Goal: Transaction & Acquisition: Purchase product/service

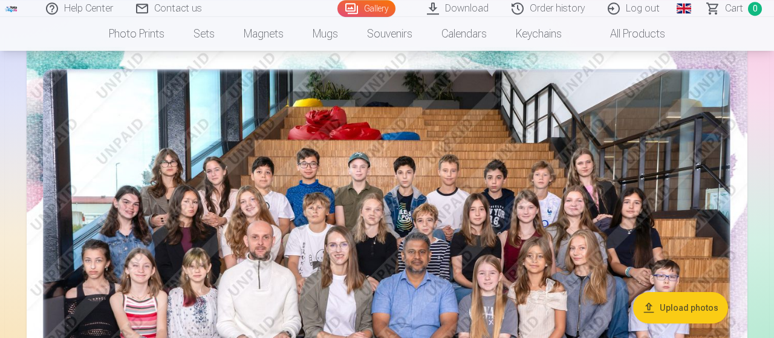
scroll to position [102, 0]
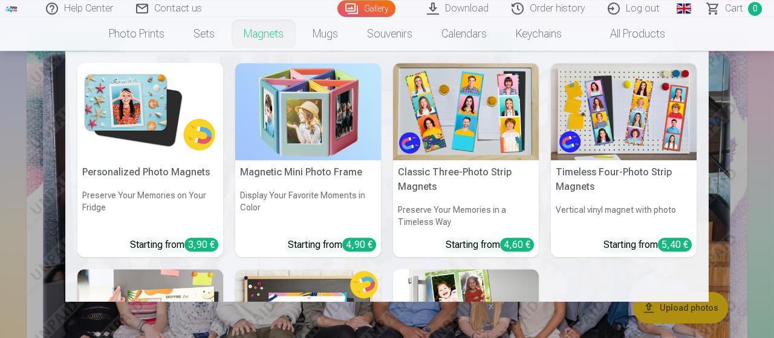
click at [252, 38] on link "Magnets" at bounding box center [263, 34] width 69 height 34
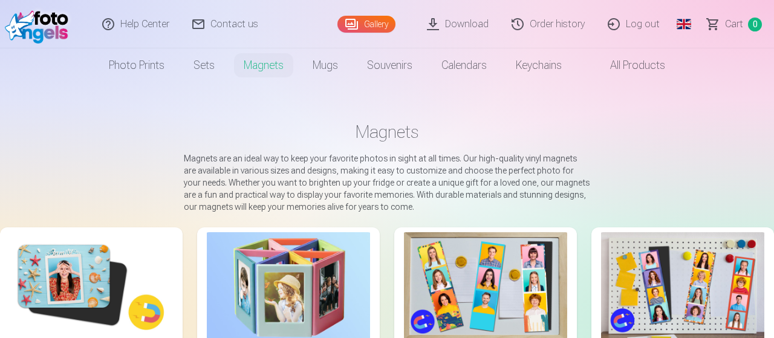
click at [84, 279] on img at bounding box center [91, 286] width 163 height 109
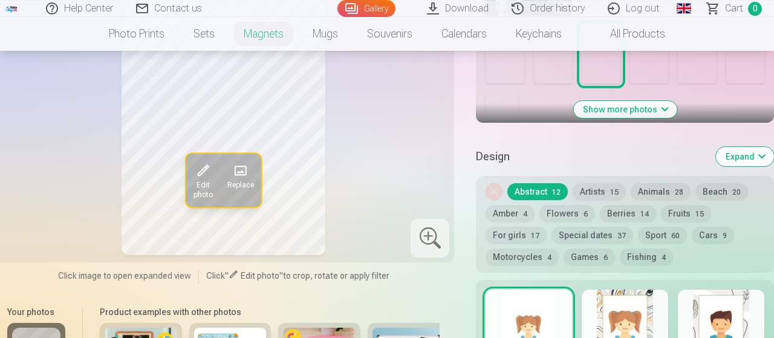
scroll to position [535, 0]
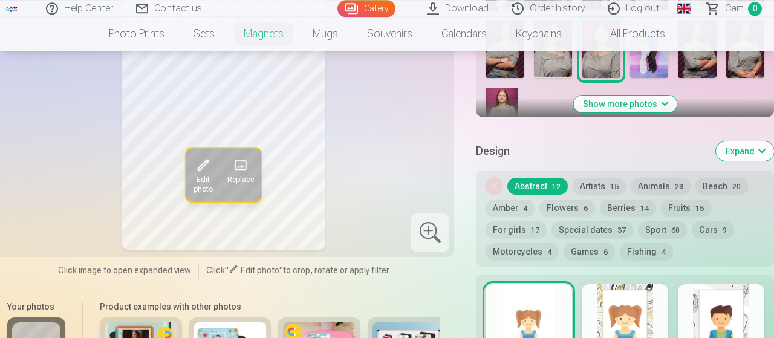
click at [612, 207] on button "Berries 14" at bounding box center [628, 208] width 56 height 17
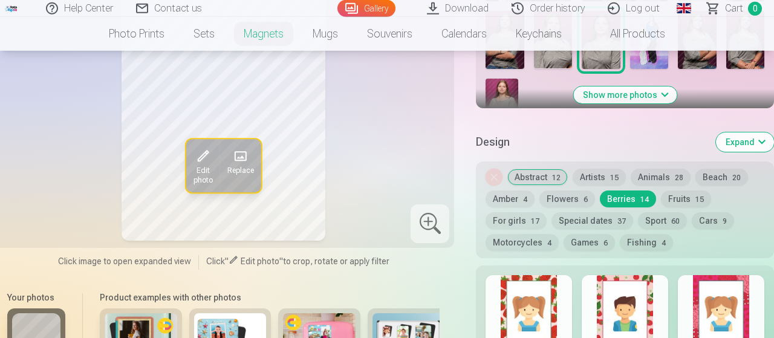
scroll to position [546, 0]
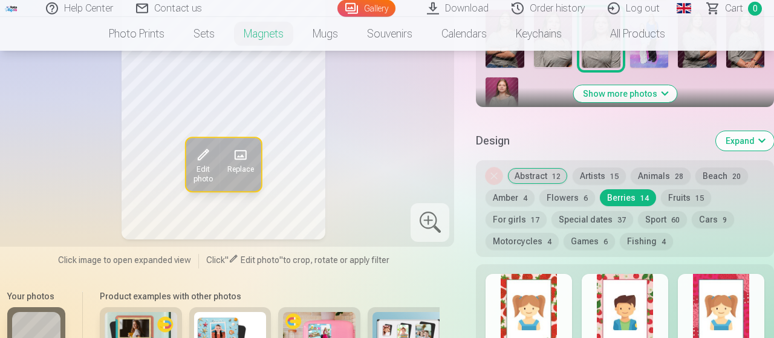
click at [528, 172] on button "Abstract 12" at bounding box center [538, 176] width 60 height 17
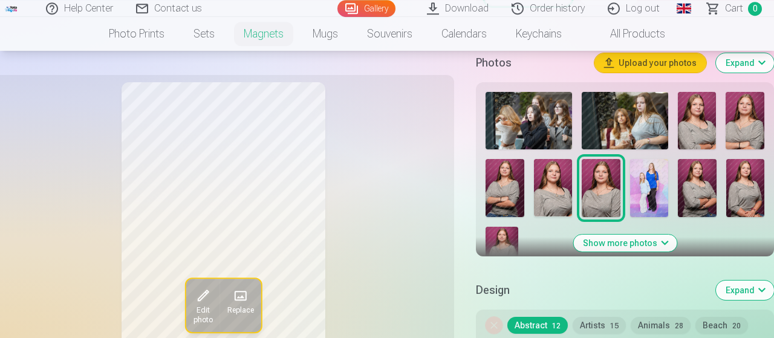
scroll to position [396, 0]
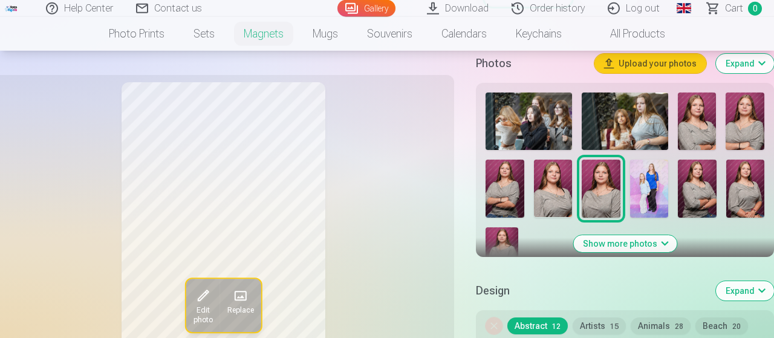
click at [636, 242] on button "Show more photos" at bounding box center [625, 243] width 103 height 17
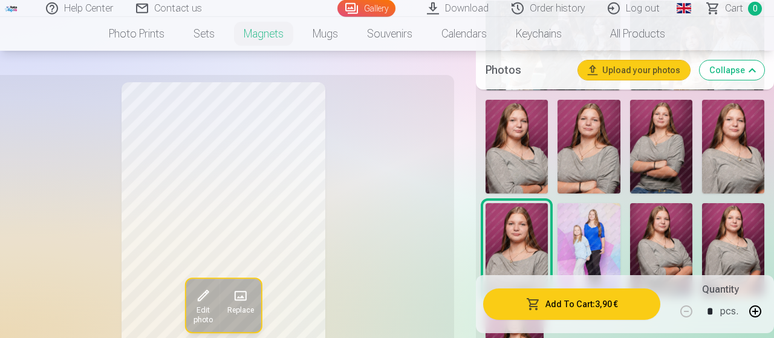
scroll to position [488, 0]
click at [518, 135] on img at bounding box center [517, 147] width 62 height 94
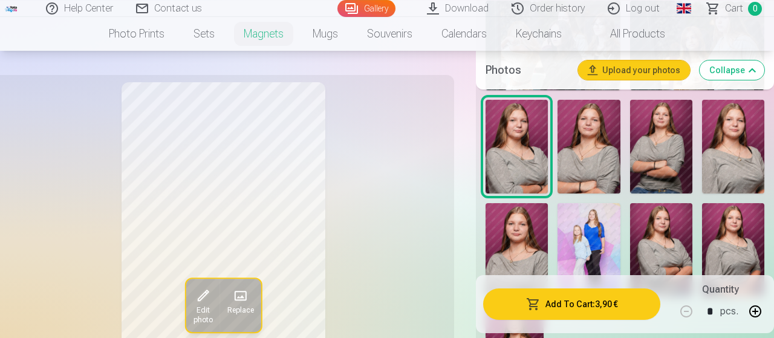
click at [587, 143] on img at bounding box center [589, 147] width 62 height 94
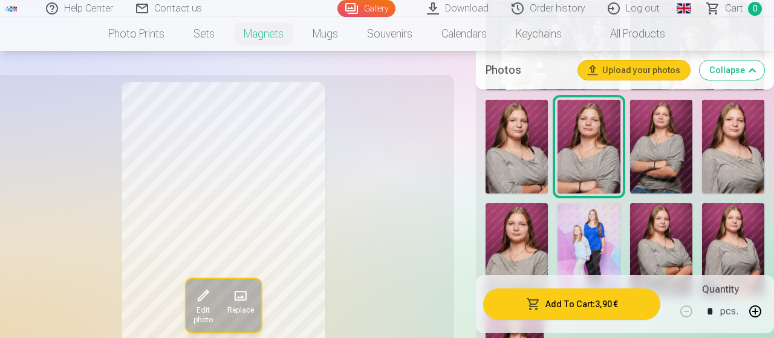
click at [658, 143] on img at bounding box center [661, 147] width 62 height 94
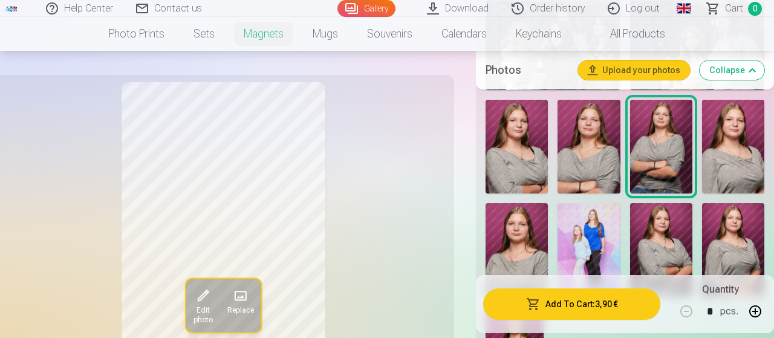
click at [735, 145] on img at bounding box center [733, 147] width 62 height 94
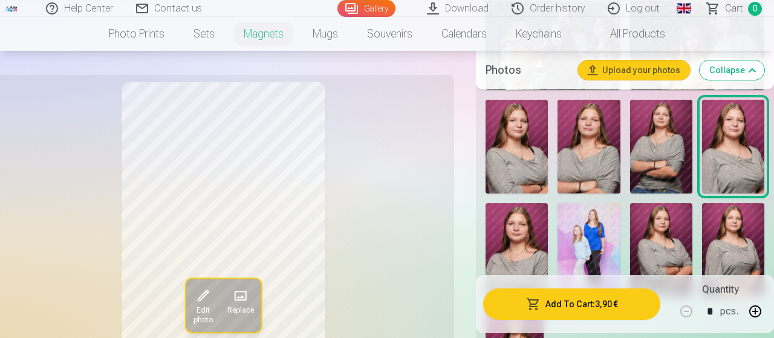
click at [665, 234] on img at bounding box center [661, 250] width 62 height 94
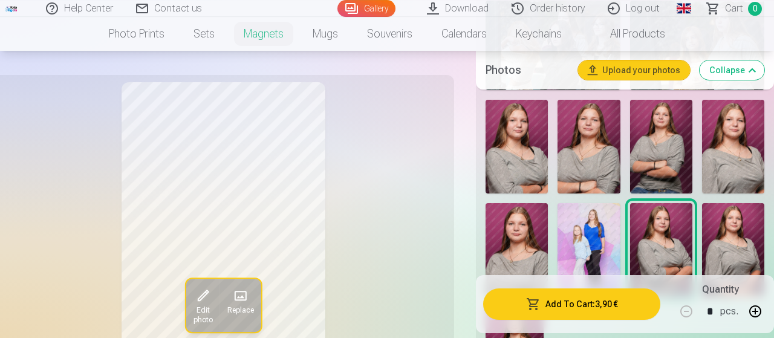
click at [732, 238] on img at bounding box center [733, 250] width 62 height 94
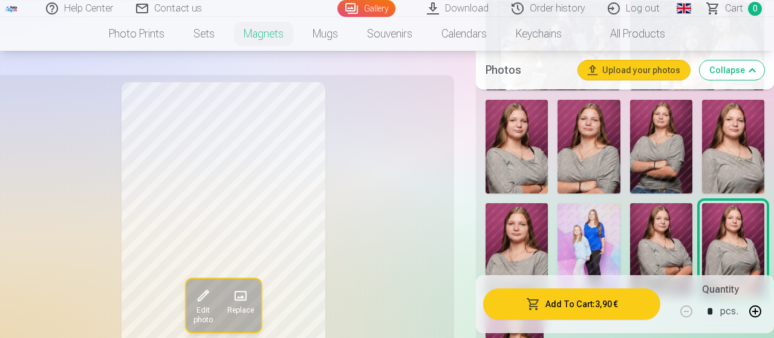
click at [732, 238] on img at bounding box center [733, 250] width 62 height 94
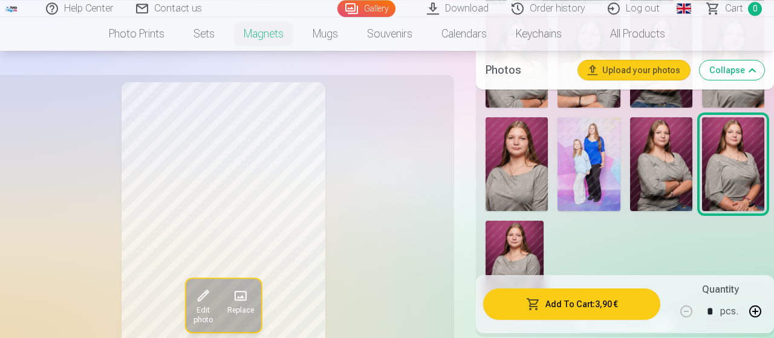
scroll to position [578, 0]
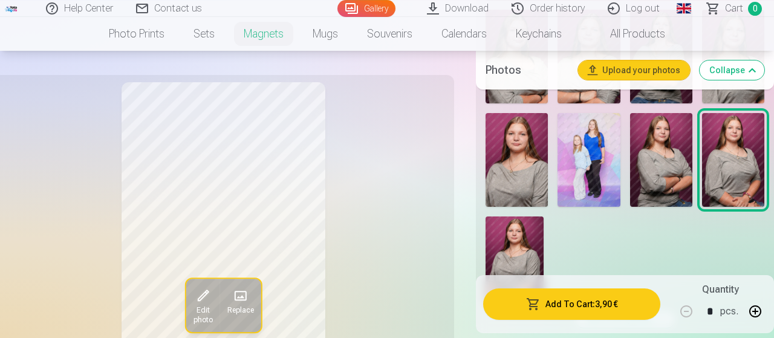
click at [499, 242] on img at bounding box center [515, 260] width 58 height 87
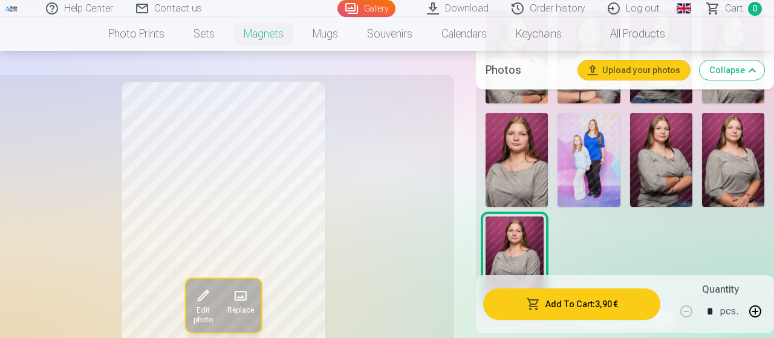
click at [507, 174] on img at bounding box center [517, 160] width 62 height 94
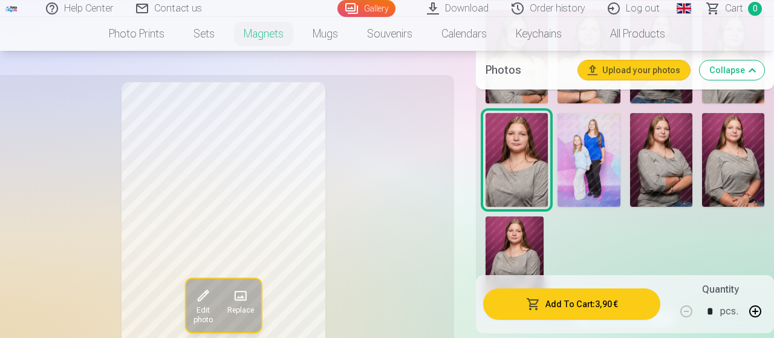
click at [567, 307] on button "Add To Cart : 3,90 €" at bounding box center [571, 304] width 177 height 31
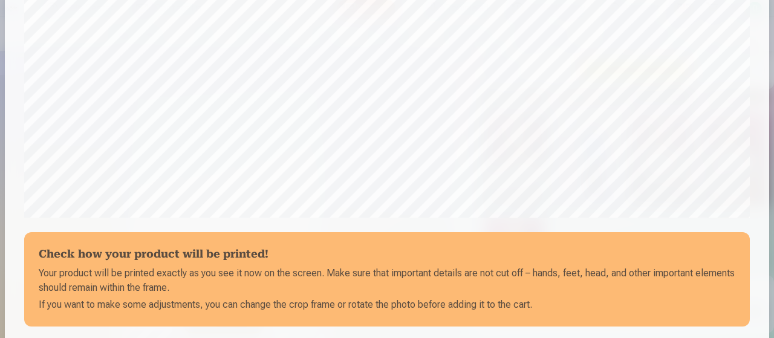
scroll to position [483, 0]
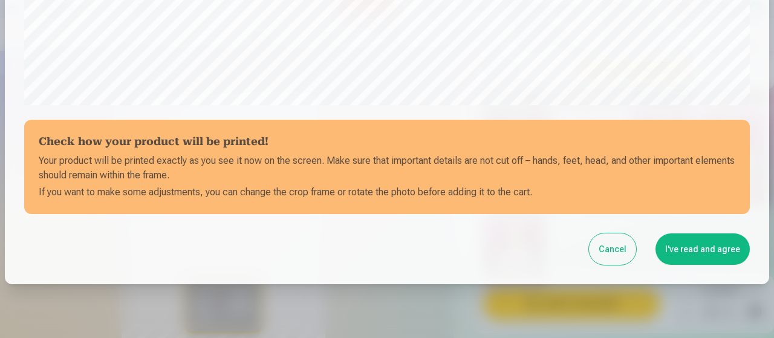
click at [696, 250] on button "I've read and agree" at bounding box center [703, 249] width 94 height 31
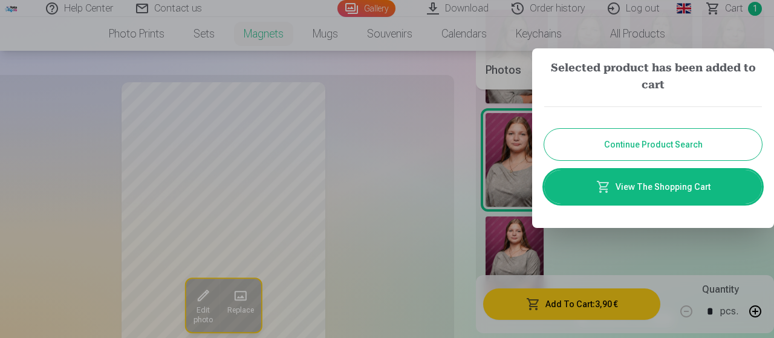
click at [577, 158] on button "Continue Product Search" at bounding box center [653, 144] width 218 height 31
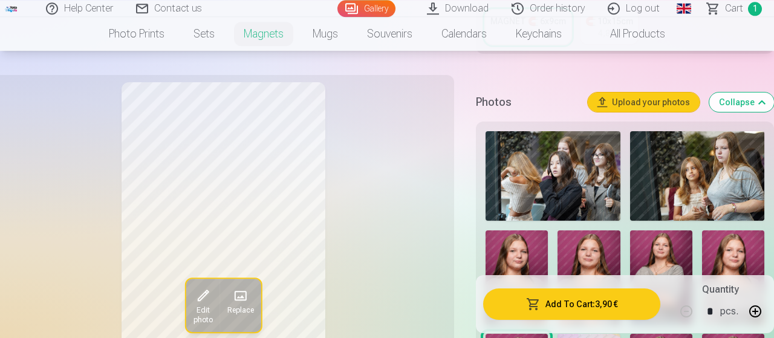
scroll to position [356, 0]
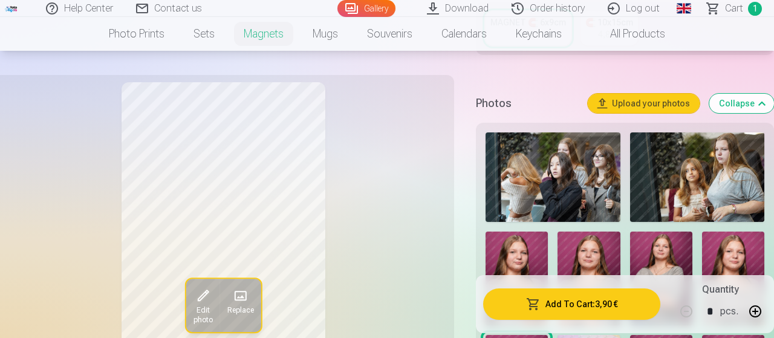
click at [742, 213] on img at bounding box center [697, 177] width 134 height 90
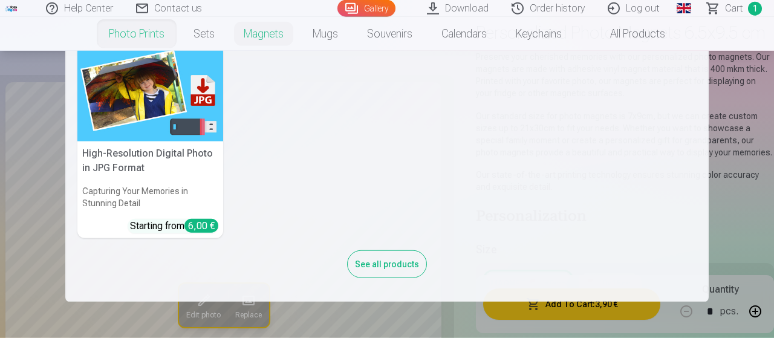
scroll to position [94, 0]
click at [142, 171] on h5 "High-Resolution Digital Photo in JPG Format" at bounding box center [150, 161] width 146 height 39
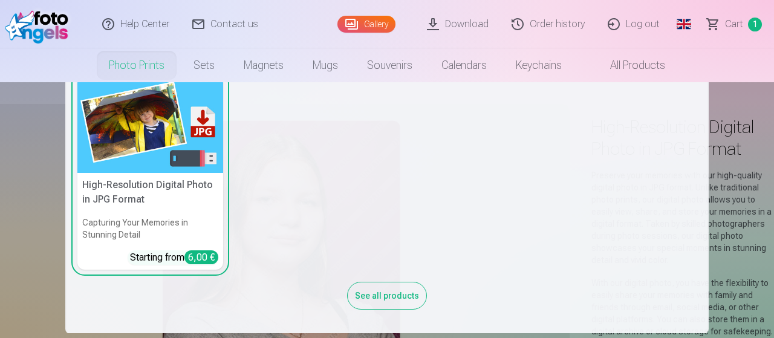
click at [155, 233] on h6 "Capturing Your Memories in Stunning Detail" at bounding box center [150, 229] width 146 height 34
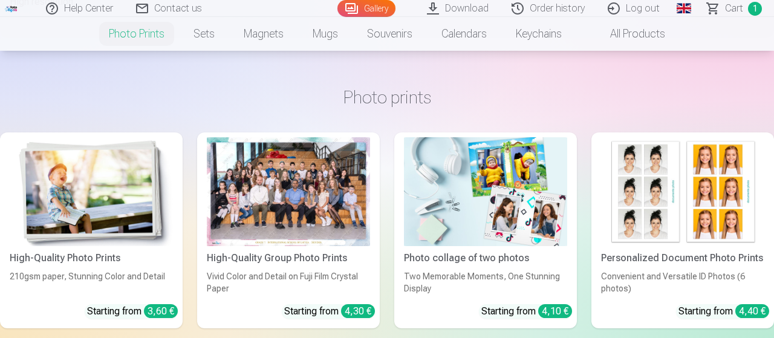
scroll to position [1609, 0]
click at [306, 208] on div at bounding box center [288, 191] width 163 height 109
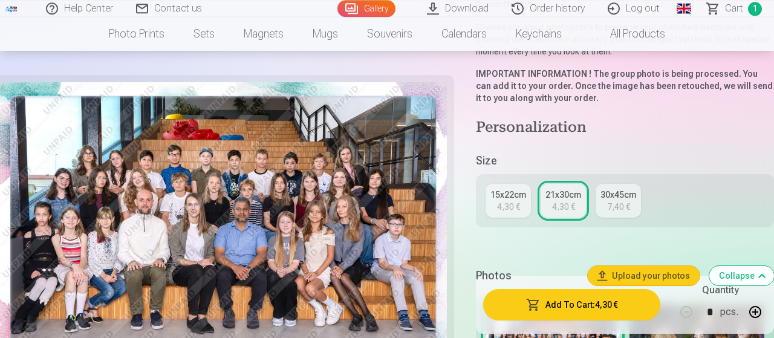
scroll to position [242, 0]
click at [500, 200] on div "4,30 €" at bounding box center [508, 206] width 23 height 12
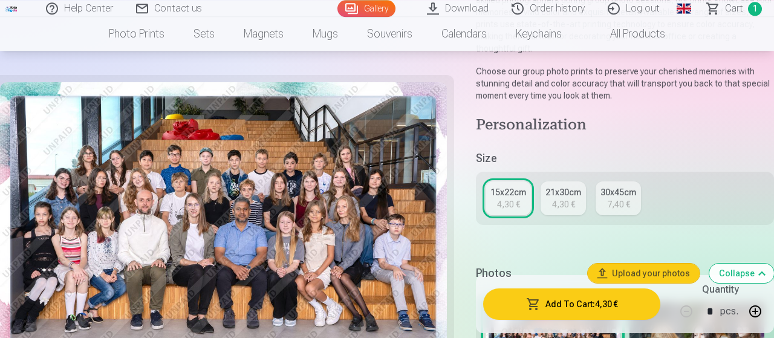
scroll to position [195, 0]
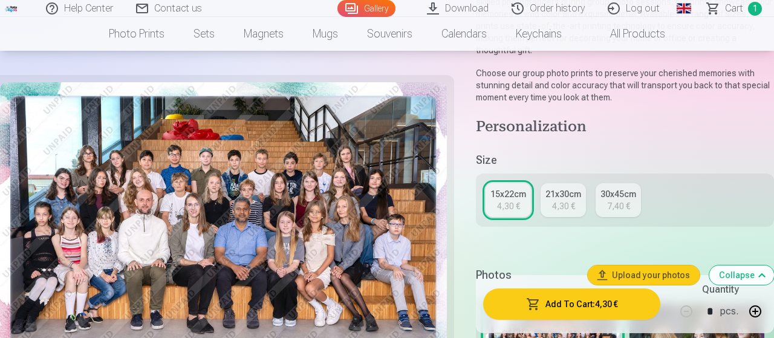
click at [567, 200] on div "4,30 €" at bounding box center [563, 206] width 23 height 12
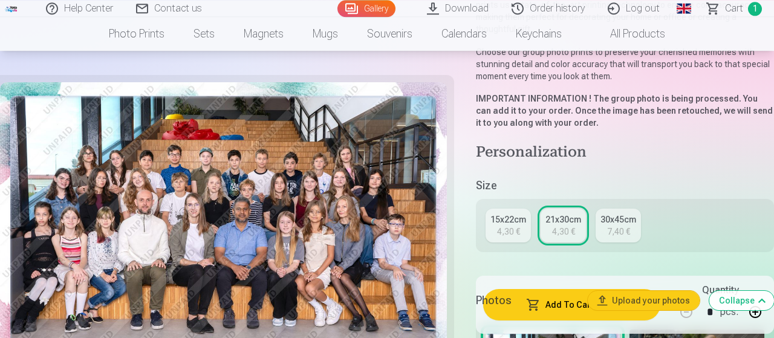
scroll to position [214, 0]
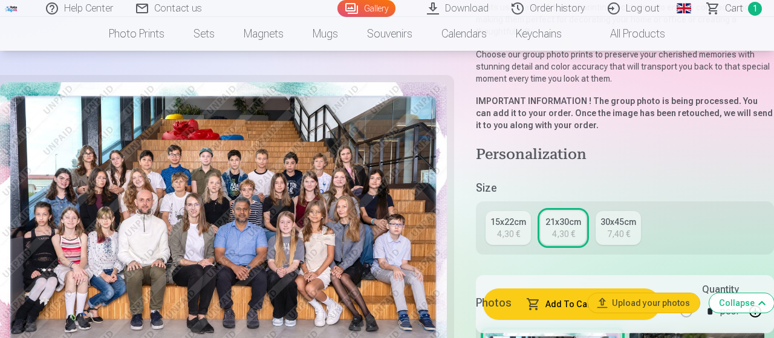
click at [551, 312] on button "Add To Cart : 4,30 €" at bounding box center [571, 304] width 177 height 31
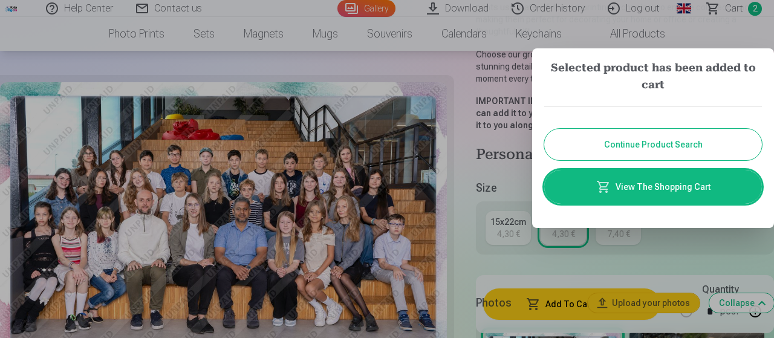
click at [596, 140] on button "Continue Product Search" at bounding box center [653, 144] width 218 height 31
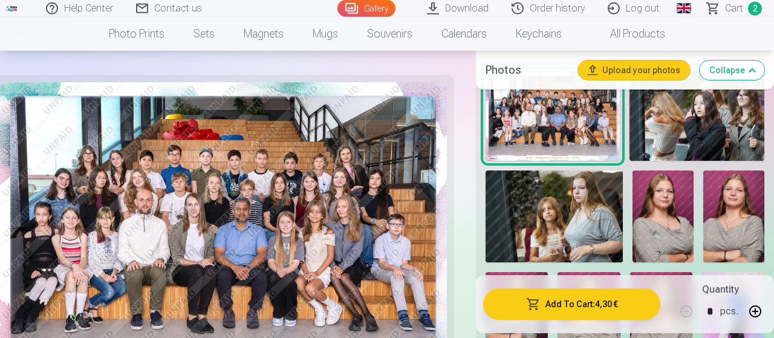
scroll to position [474, 0]
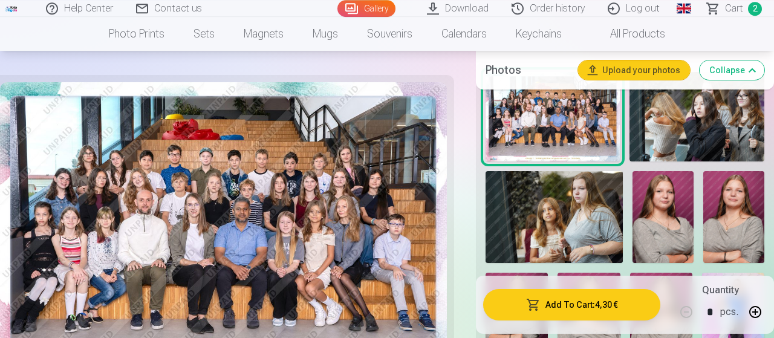
click at [756, 9] on span "2" at bounding box center [755, 9] width 14 height 14
